Goal: Transaction & Acquisition: Purchase product/service

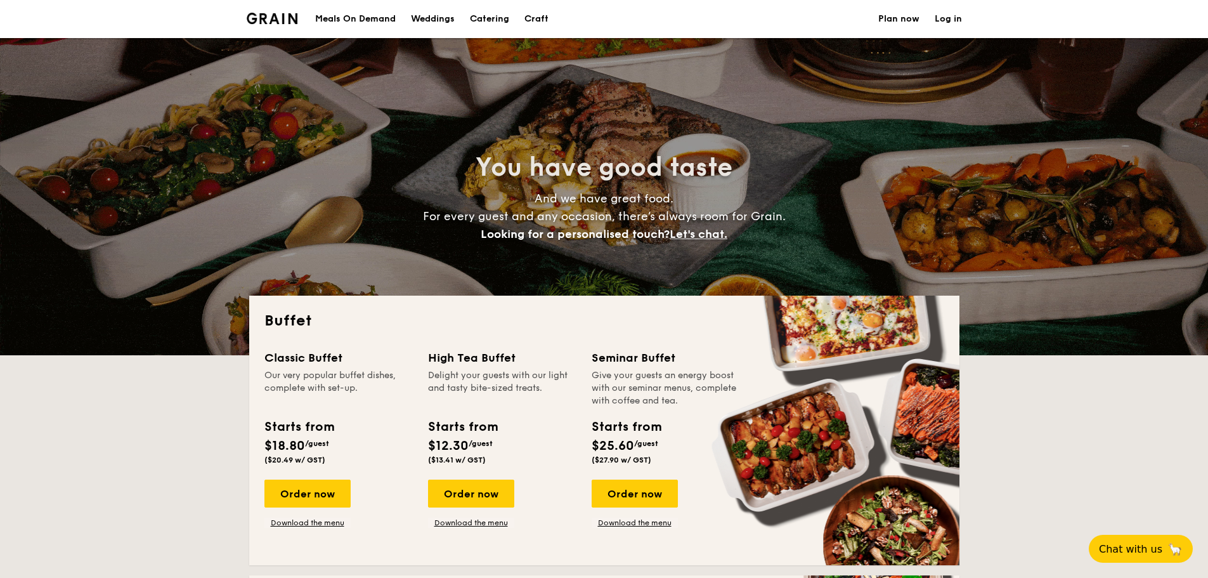
select select
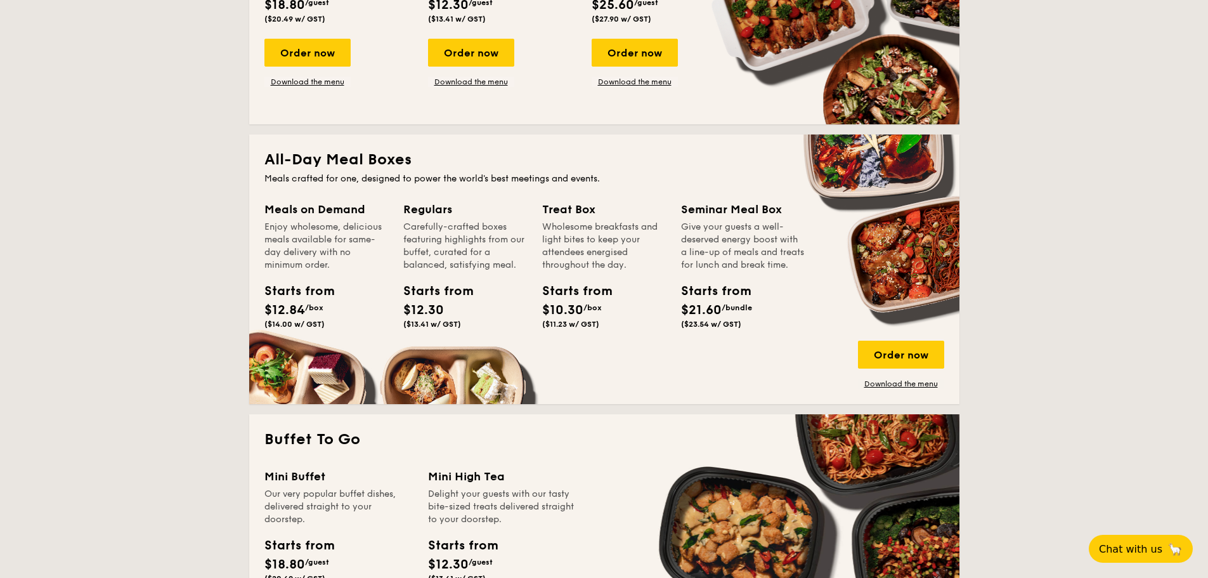
scroll to position [444, 0]
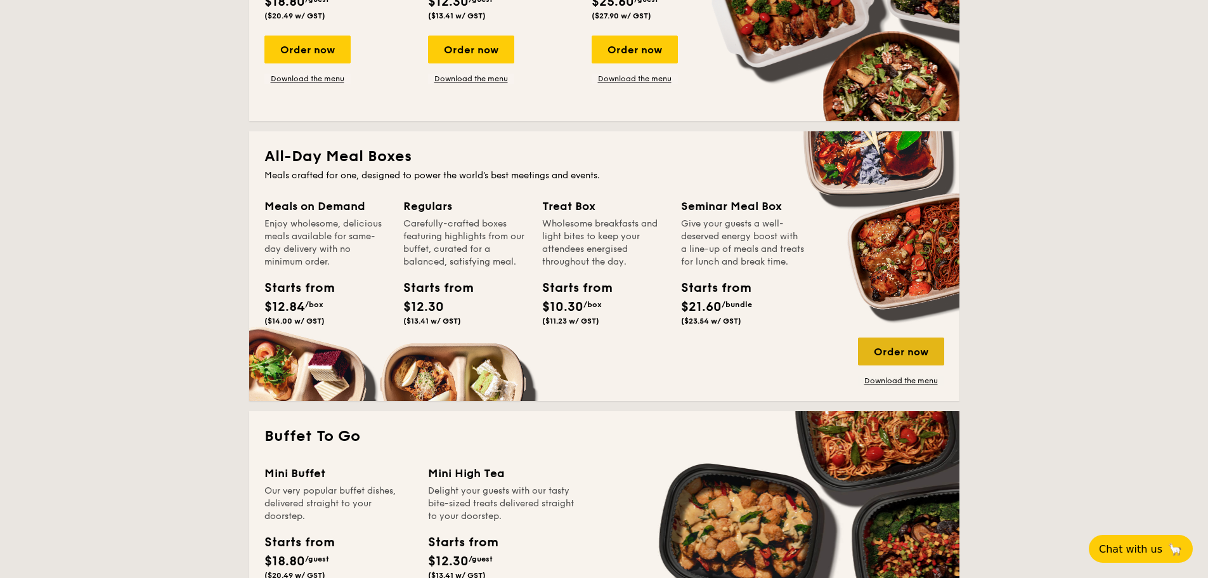
click at [906, 347] on div "Order now" at bounding box center [901, 351] width 86 height 28
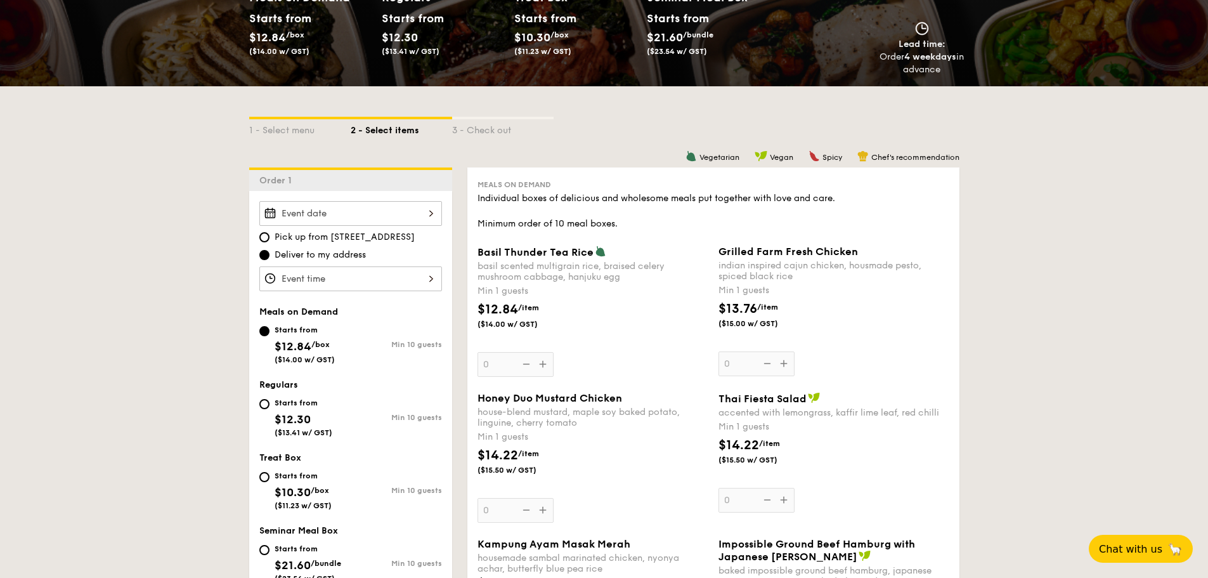
scroll to position [254, 0]
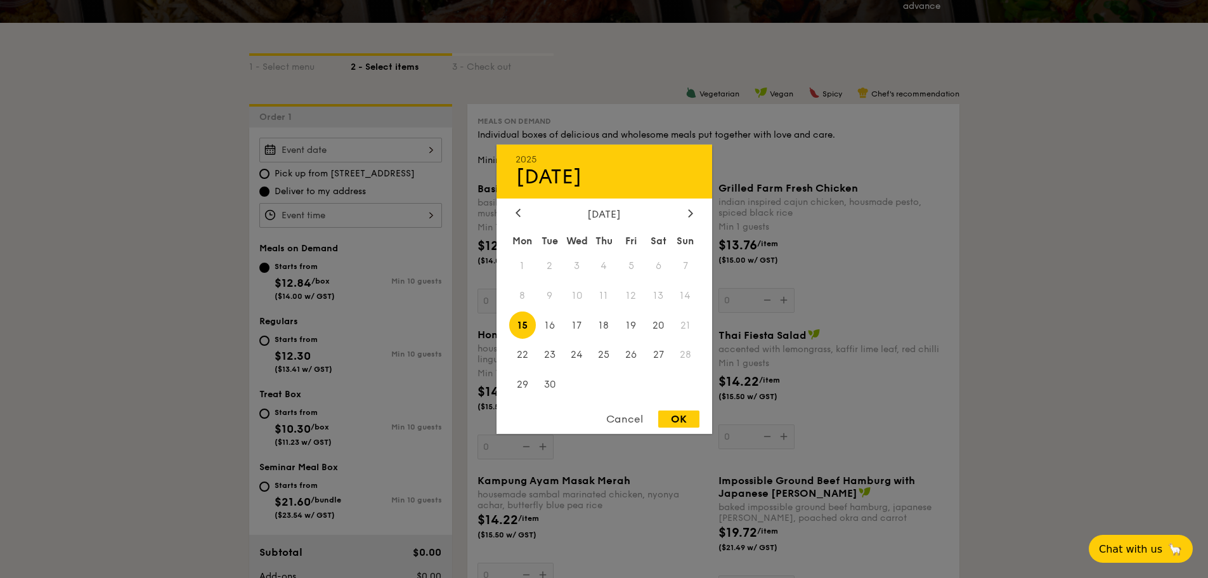
click at [426, 157] on div "2025 Sep [DATE] Tue Wed Thu Fri Sat Sun 1 2 3 4 5 6 7 8 9 10 11 12 13 14 15 16 …" at bounding box center [350, 150] width 183 height 25
click at [690, 212] on icon at bounding box center [690, 213] width 5 height 8
click at [691, 213] on icon at bounding box center [690, 213] width 5 height 8
click at [522, 325] on span "10" at bounding box center [522, 324] width 27 height 27
click at [562, 319] on span "11" at bounding box center [549, 324] width 27 height 27
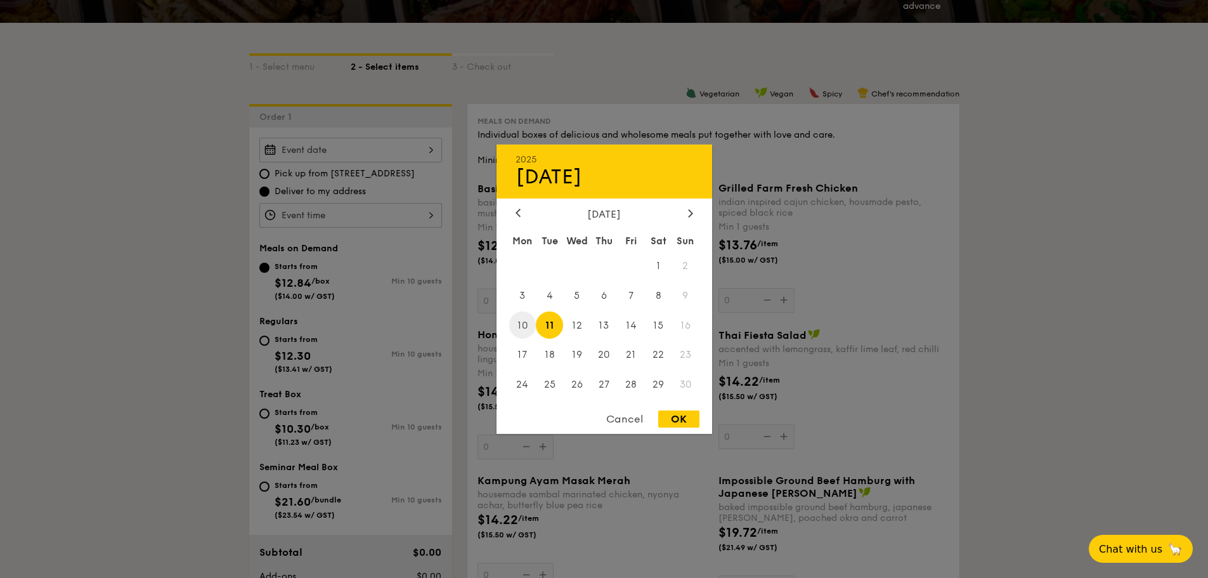
click at [533, 323] on span "10" at bounding box center [522, 324] width 27 height 27
click at [88, 302] on div at bounding box center [604, 289] width 1208 height 578
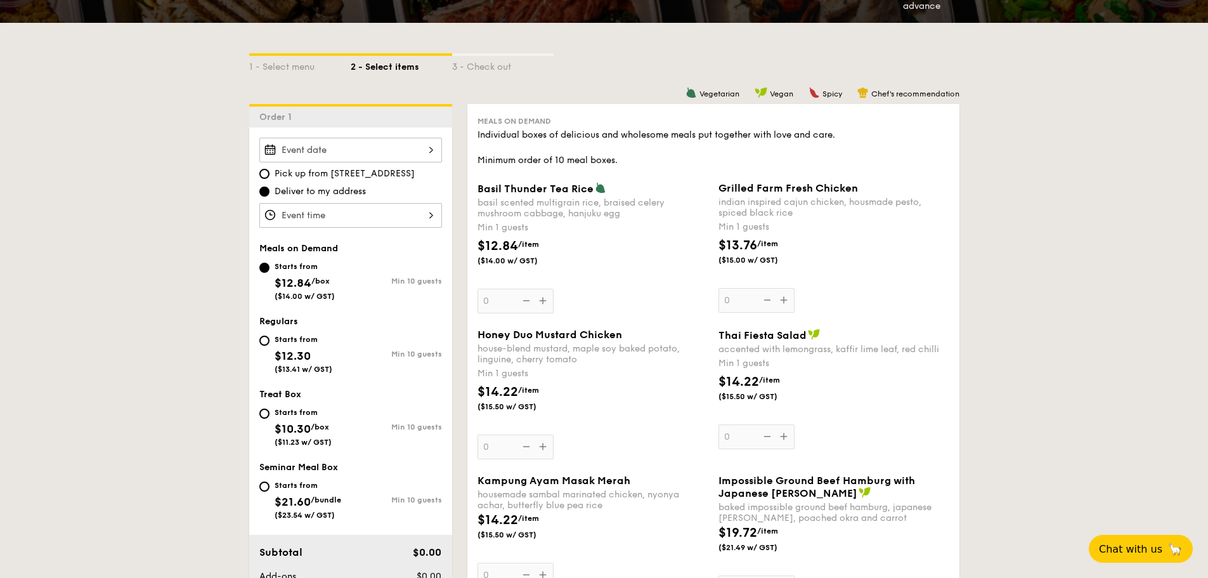
click at [294, 355] on span "$12.30" at bounding box center [293, 356] width 36 height 14
click at [269, 346] on input "Starts from $12.30 ($13.41 w/ GST) Min 10 guests" at bounding box center [264, 340] width 10 height 10
radio input "true"
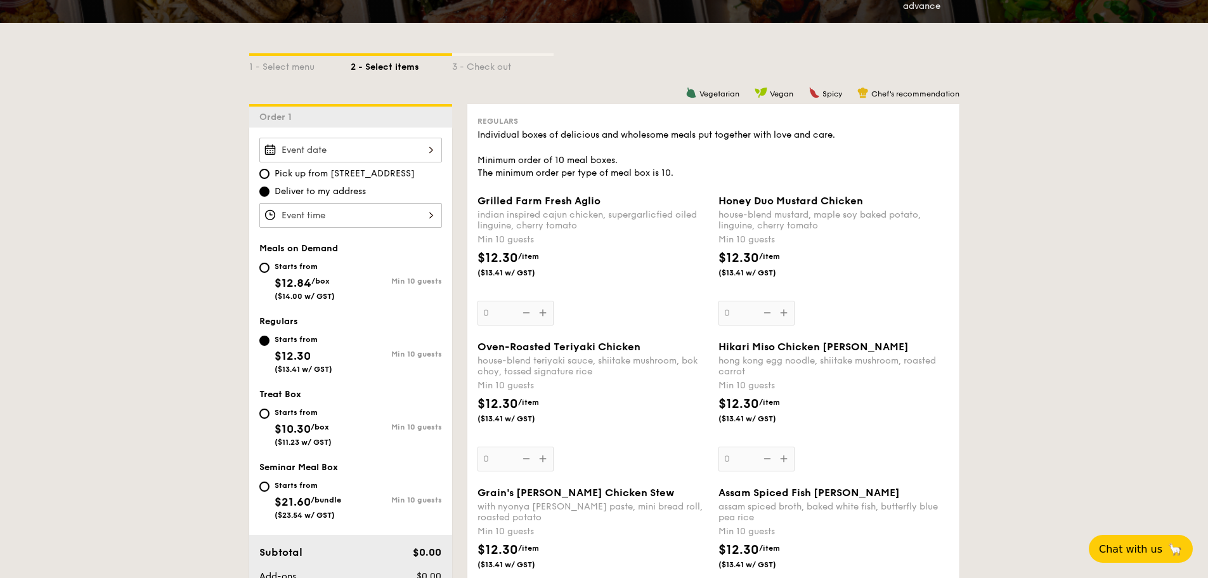
click at [282, 286] on span "$12.84" at bounding box center [293, 283] width 37 height 14
click at [269, 273] on input "Starts from $12.84 /box ($14.00 w/ GST) Min 10 guests" at bounding box center [264, 268] width 10 height 10
radio input "true"
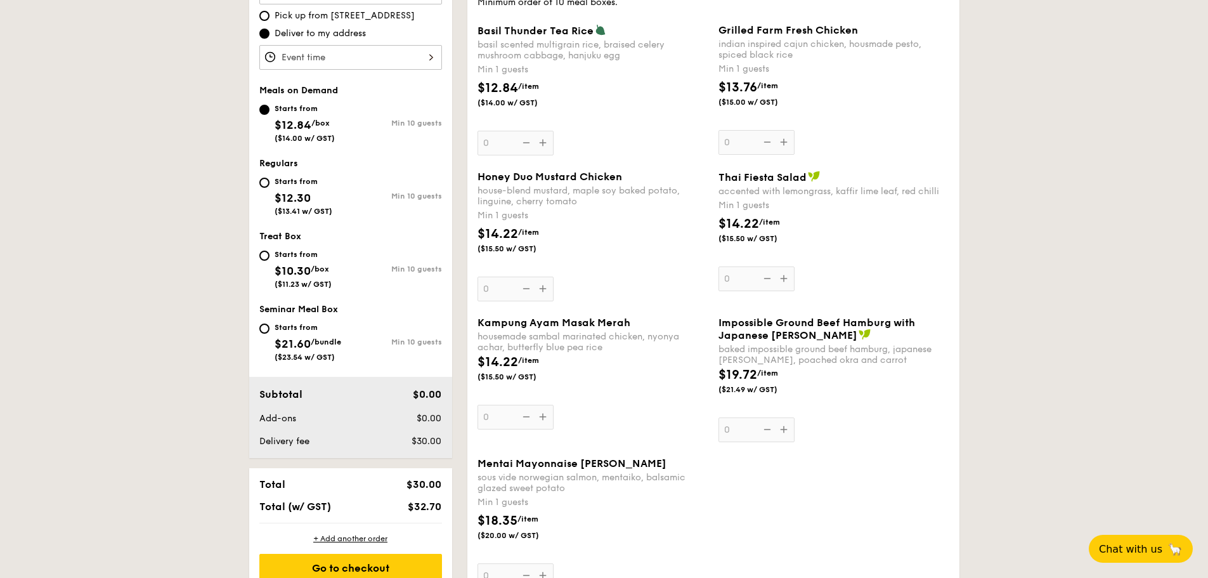
scroll to position [380, 0]
